Goal: Find specific page/section: Find specific page/section

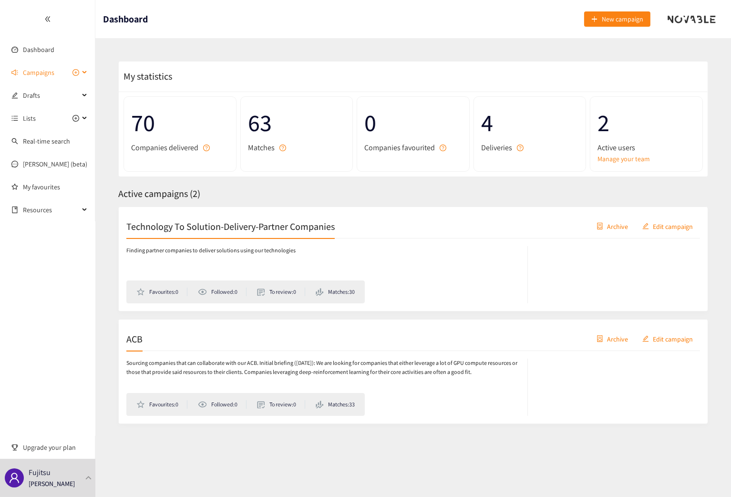
click at [41, 67] on span "Campaigns" at bounding box center [38, 72] width 31 height 19
click at [23, 120] on link "ACB" at bounding box center [28, 118] width 11 height 9
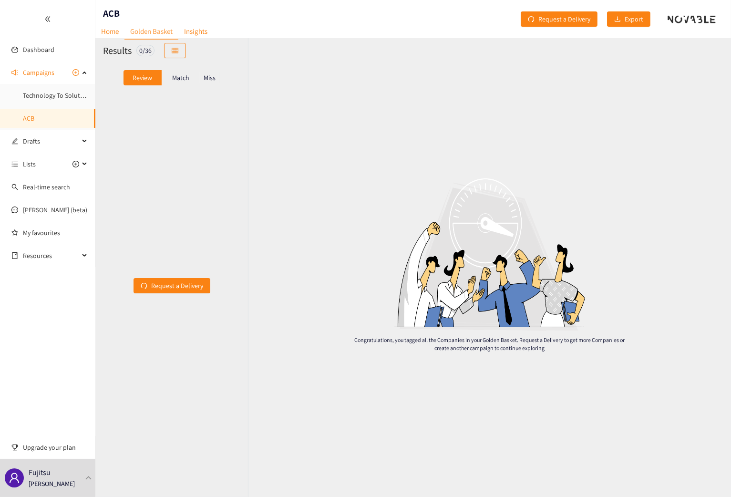
click at [183, 76] on p "Match" at bounding box center [180, 78] width 17 height 8
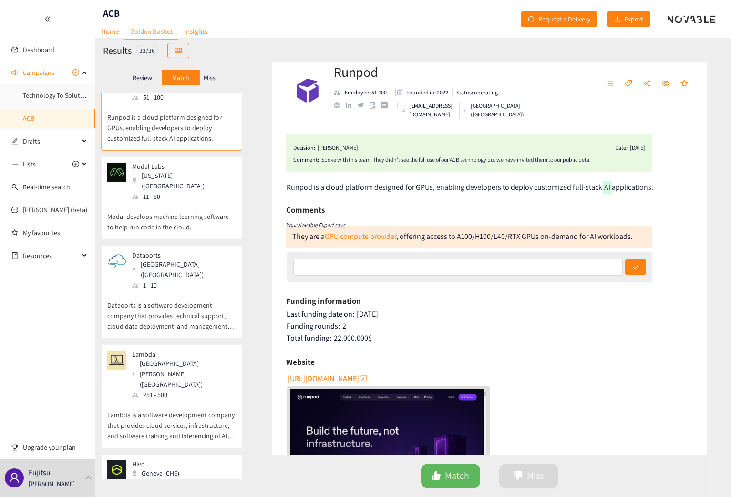
scroll to position [48, 0]
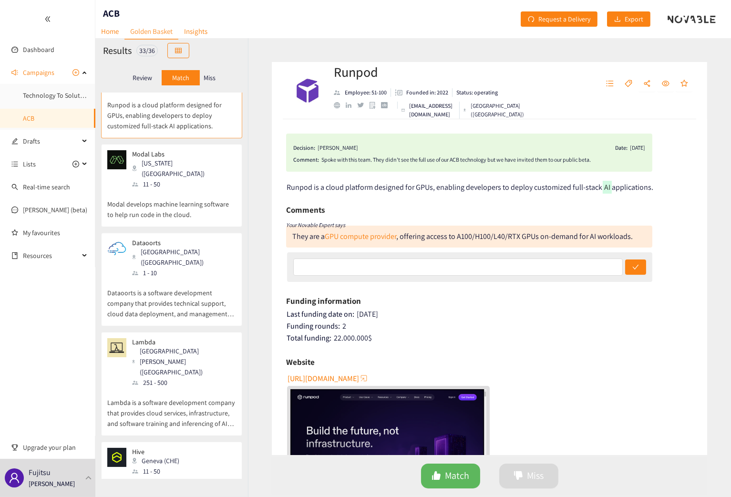
click at [147, 247] on div "[GEOGRAPHIC_DATA] ([GEOGRAPHIC_DATA])" at bounding box center [183, 257] width 103 height 21
